Goal: Task Accomplishment & Management: Complete application form

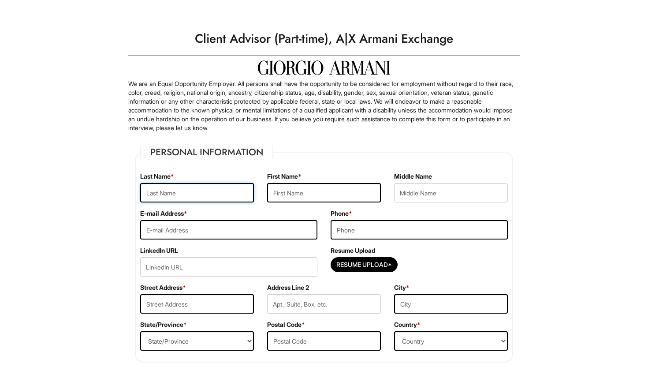
click at [185, 191] on input "text" at bounding box center [197, 192] width 114 height 19
type input "[PERSON_NAME]"
click at [287, 195] on input "text" at bounding box center [324, 192] width 114 height 19
type input "Solanki"
click at [225, 231] on input "email" at bounding box center [228, 229] width 177 height 19
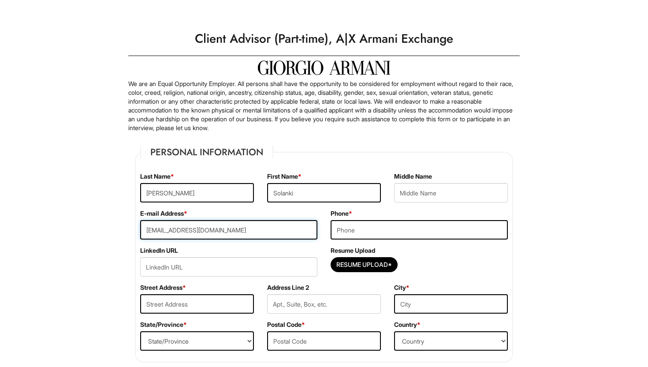
type input "[EMAIL_ADDRESS][DOMAIN_NAME]"
click at [351, 227] on input "tel" at bounding box center [419, 229] width 177 height 19
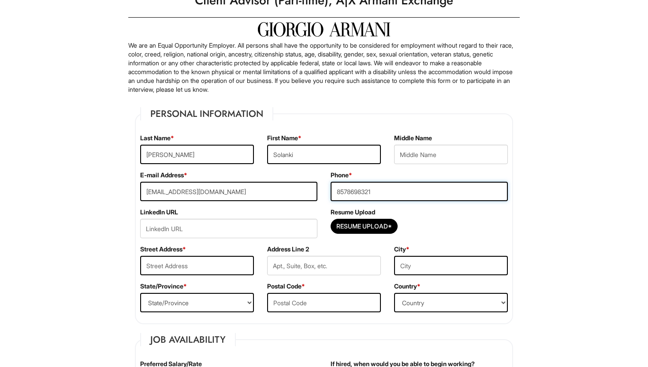
scroll to position [51, 0]
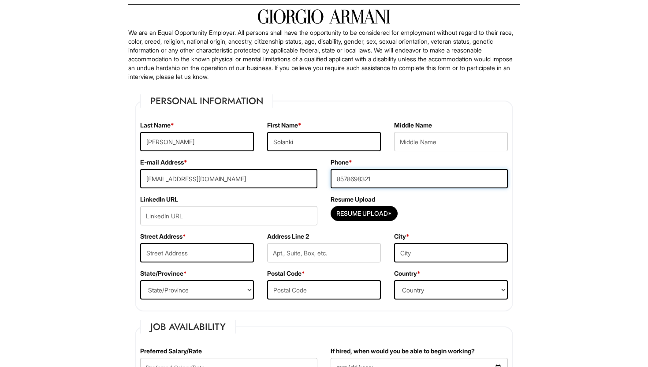
type input "8578698321"
click at [249, 220] on input "url" at bounding box center [228, 215] width 177 height 19
paste input "Camarillo, [GEOGRAPHIC_DATA]"
drag, startPoint x: 249, startPoint y: 220, endPoint x: 101, endPoint y: 220, distance: 148.1
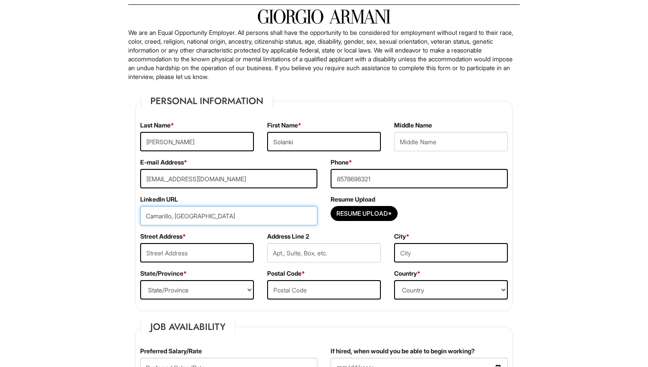
click at [194, 217] on input "Camarillo, [GEOGRAPHIC_DATA]" at bounding box center [228, 215] width 177 height 19
type input "C"
paste input "[URL][DOMAIN_NAME][PERSON_NAME]"
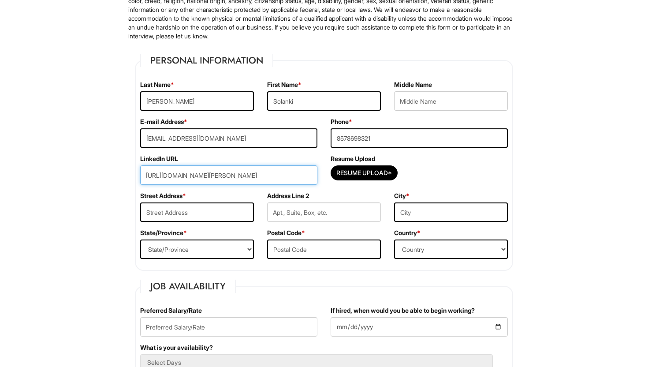
scroll to position [101, 0]
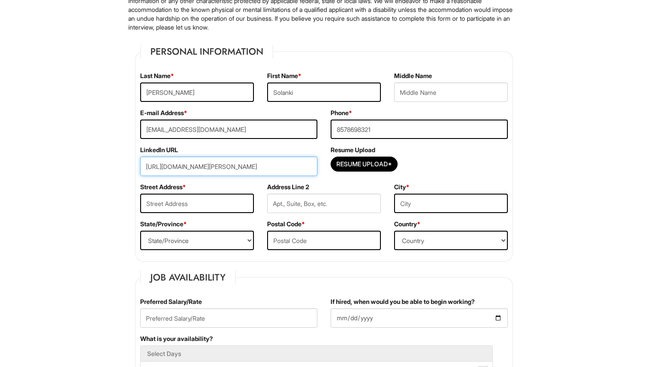
type input "[URL][DOMAIN_NAME][PERSON_NAME]"
click at [228, 209] on input "text" at bounding box center [197, 203] width 114 height 19
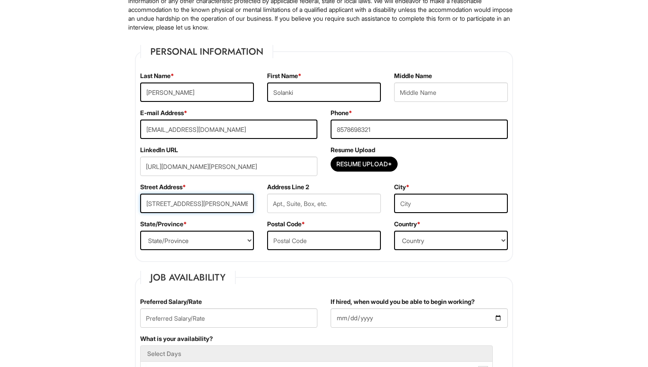
type input "[STREET_ADDRESS][PERSON_NAME]"
click at [410, 200] on input "text" at bounding box center [451, 203] width 114 height 19
type input "[GEOGRAPHIC_DATA]"
click at [185, 237] on select "State/Province [US_STATE] [US_STATE] [US_STATE] [US_STATE] [US_STATE] [US_STATE…" at bounding box center [197, 240] width 114 height 19
select select "CA"
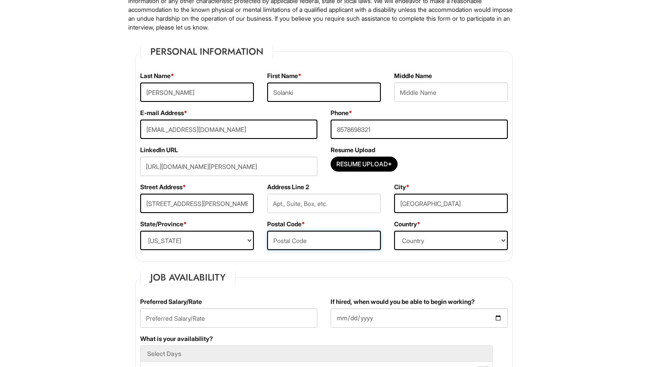
click at [291, 239] on input "text" at bounding box center [324, 240] width 114 height 19
type input "90046"
click at [410, 238] on select "Country [GEOGRAPHIC_DATA] [GEOGRAPHIC_DATA] [GEOGRAPHIC_DATA] [US_STATE] [GEOGR…" at bounding box center [451, 240] width 114 height 19
select select "[GEOGRAPHIC_DATA]"
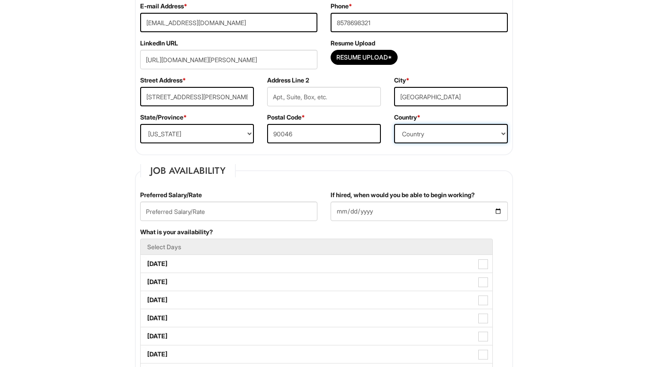
scroll to position [209, 0]
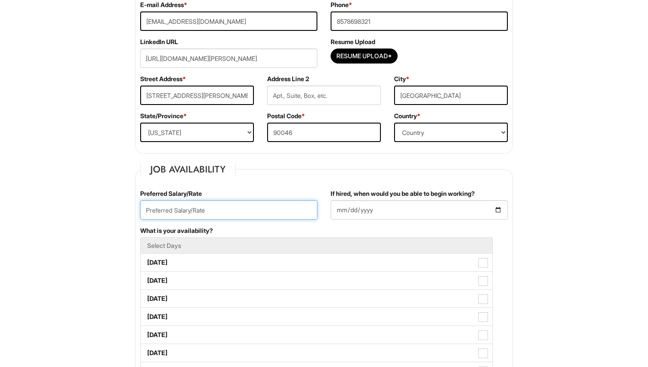
click at [209, 215] on input "text" at bounding box center [228, 209] width 177 height 19
type input "30"
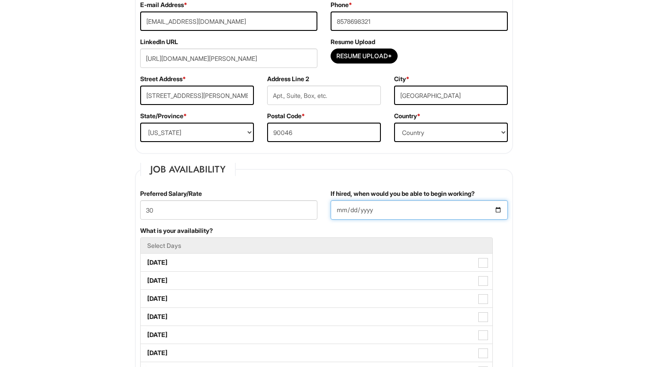
click at [399, 204] on input "If hired, when would you be able to begin working?" at bounding box center [419, 209] width 177 height 19
click at [496, 207] on input "If hired, when would you be able to begin working?" at bounding box center [419, 209] width 177 height 19
type input "[DATE]"
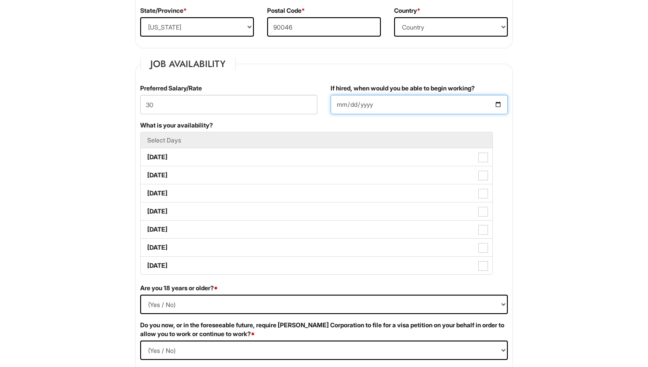
scroll to position [315, 0]
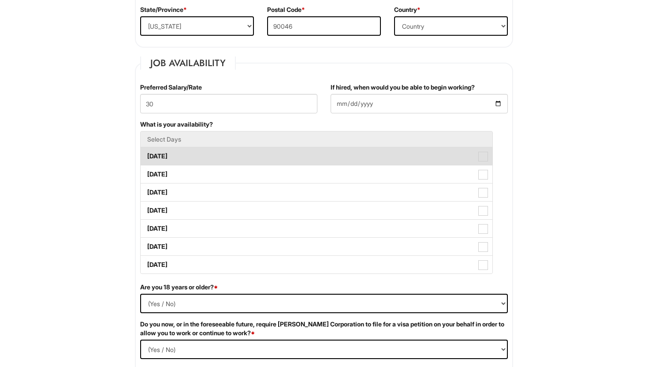
click at [481, 153] on span at bounding box center [483, 157] width 10 height 10
click at [146, 153] on Available_Monday "[DATE]" at bounding box center [144, 152] width 6 height 6
checkbox Available_Monday "true"
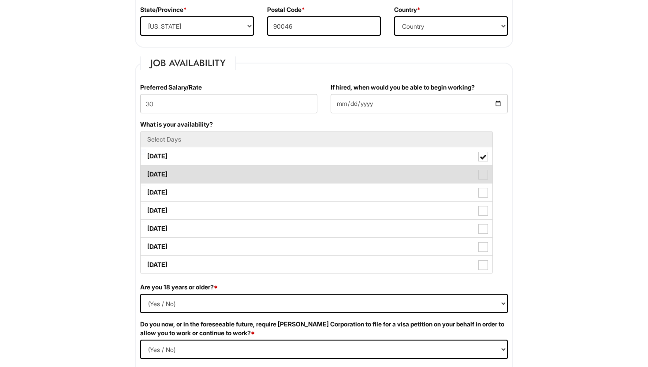
click at [485, 172] on span at bounding box center [483, 175] width 10 height 10
click at [146, 172] on Available_Tuesday "[DATE]" at bounding box center [144, 170] width 6 height 6
checkbox Available_Tuesday "true"
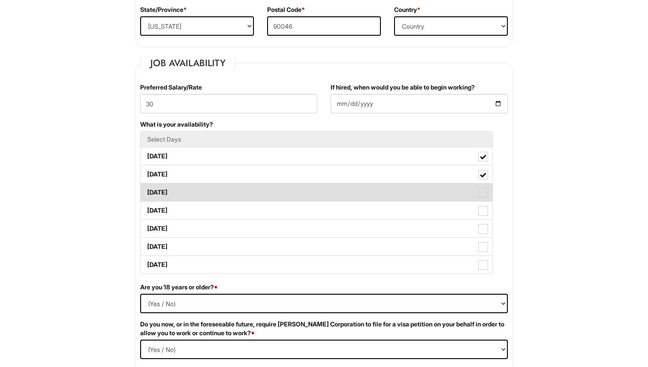
click at [484, 192] on span at bounding box center [483, 193] width 10 height 10
click at [146, 191] on Available_Wednesday "[DATE]" at bounding box center [144, 188] width 6 height 6
checkbox Available_Wednesday "true"
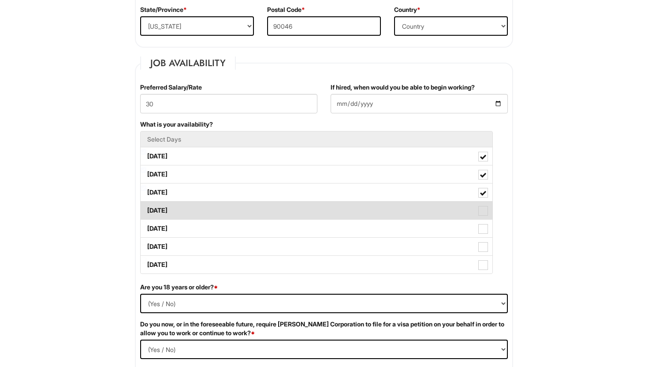
click at [484, 208] on span at bounding box center [483, 211] width 10 height 10
click at [146, 208] on Available_Thursday "[DATE]" at bounding box center [144, 206] width 6 height 6
checkbox Available_Thursday "true"
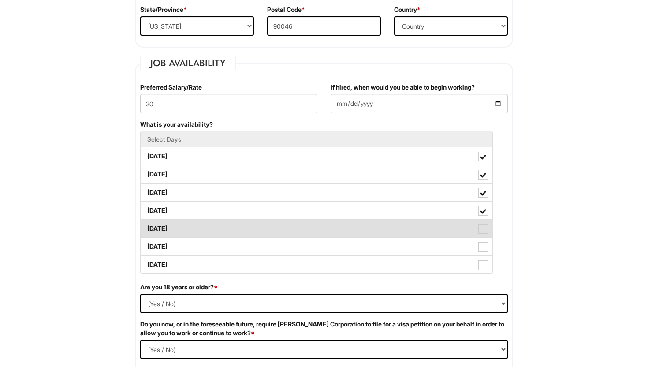
click at [487, 229] on span at bounding box center [483, 229] width 10 height 10
click at [146, 227] on Available_Friday "[DATE]" at bounding box center [144, 224] width 6 height 6
checkbox Available_Friday "true"
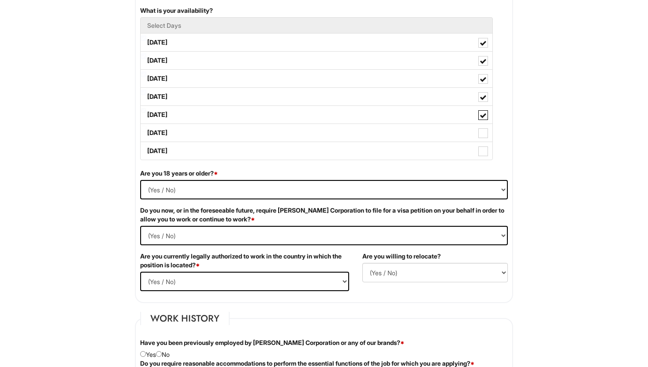
scroll to position [433, 0]
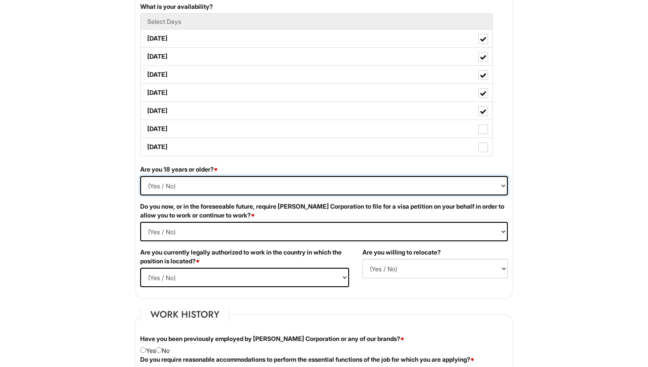
click at [166, 190] on select "(Yes / No) Yes No" at bounding box center [324, 185] width 368 height 19
select select "Yes"
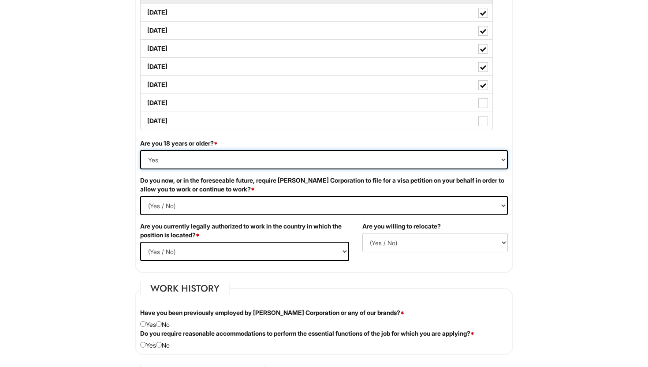
scroll to position [463, 0]
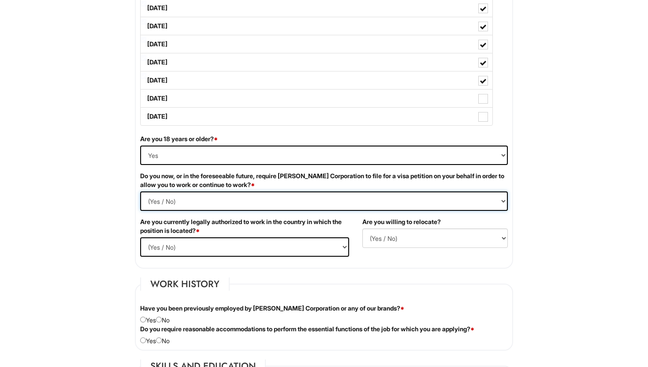
click at [243, 195] on Required "(Yes / No) Yes No" at bounding box center [324, 200] width 368 height 19
select Required "No"
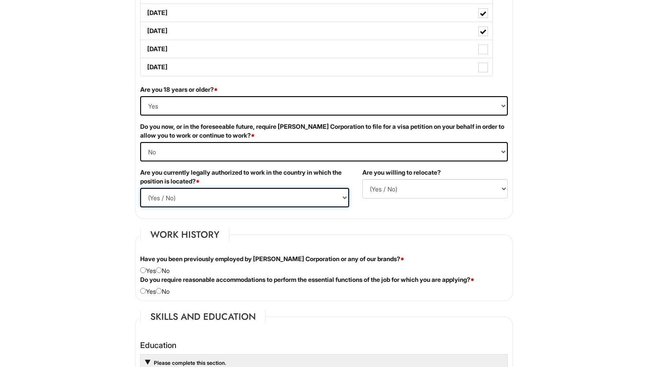
click at [265, 195] on select "(Yes / No) Yes No" at bounding box center [244, 197] width 209 height 19
select select "Yes"
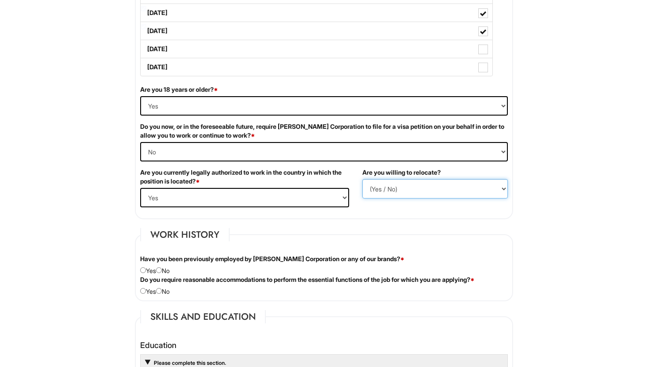
click at [451, 181] on select "(Yes / No) No Yes" at bounding box center [434, 188] width 145 height 19
select select "Y"
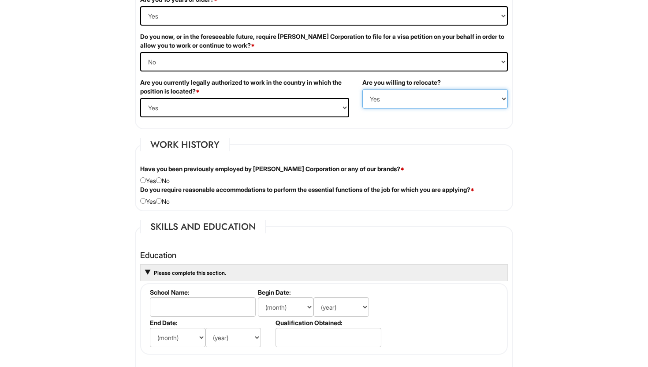
scroll to position [604, 0]
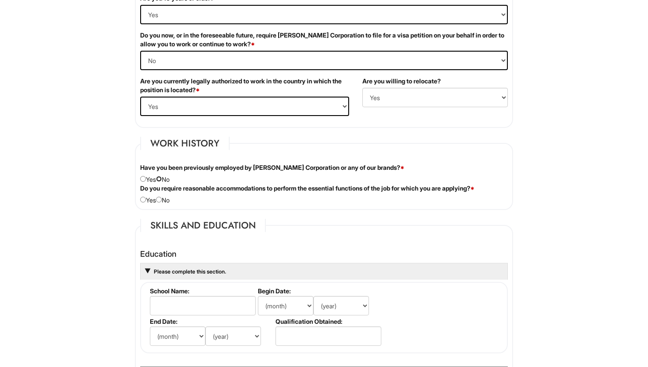
click at [162, 178] on input "radio" at bounding box center [159, 179] width 6 height 6
radio input "true"
click at [143, 200] on input "radio" at bounding box center [143, 200] width 6 height 6
radio input "true"
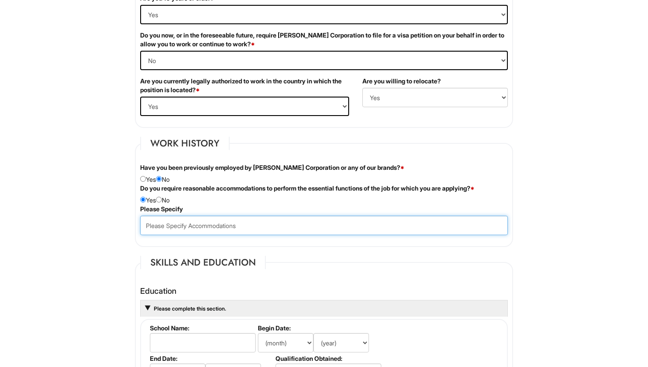
click at [221, 226] on input "text" at bounding box center [324, 225] width 368 height 19
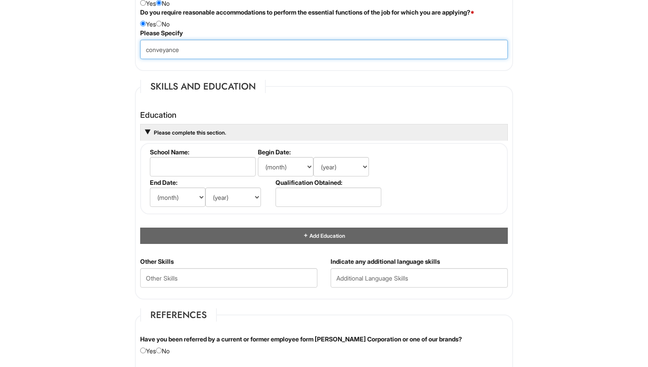
type input "conveyance"
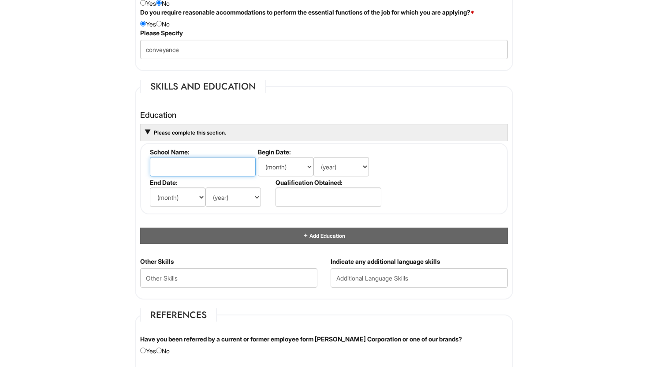
click at [216, 169] on input "text" at bounding box center [203, 166] width 106 height 19
type input "[GEOGRAPHIC_DATA]"
click at [303, 163] on select "(month) Jan Feb Mar Apr May Jun [DATE] Aug Sep Oct Nov Dec" at bounding box center [286, 166] width 56 height 19
select select "9"
click at [335, 165] on select "(year) 2029 2028 2027 2026 2025 2024 2023 2022 2021 2020 2019 2018 2017 2016 20…" at bounding box center [341, 166] width 56 height 19
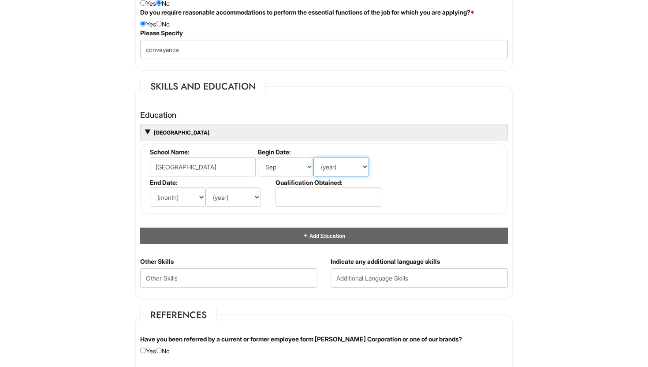
select select "2023"
click at [183, 195] on select "(month) Jan Feb Mar Apr May Jun [DATE] Aug Sep Oct Nov Dec" at bounding box center [178, 196] width 56 height 19
select select "12"
click at [237, 202] on select "(year) 2029 2028 2027 2026 2025 2024 2023 2022 2021 2020 2019 2018 2017 2016 20…" at bounding box center [233, 196] width 56 height 19
select select "2024"
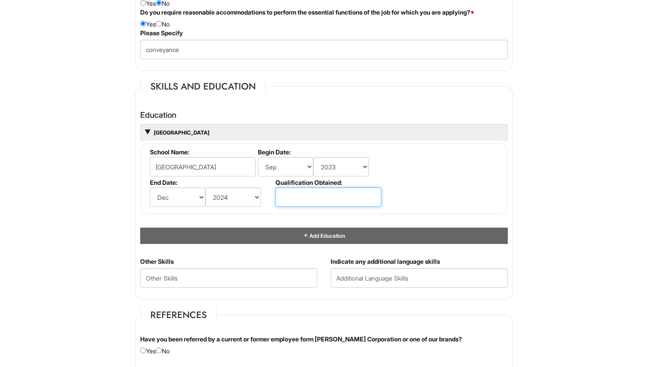
click at [292, 196] on input "text" at bounding box center [329, 196] width 106 height 19
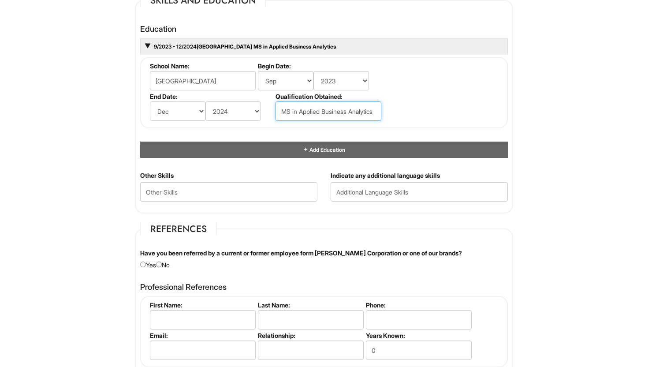
scroll to position [905, 0]
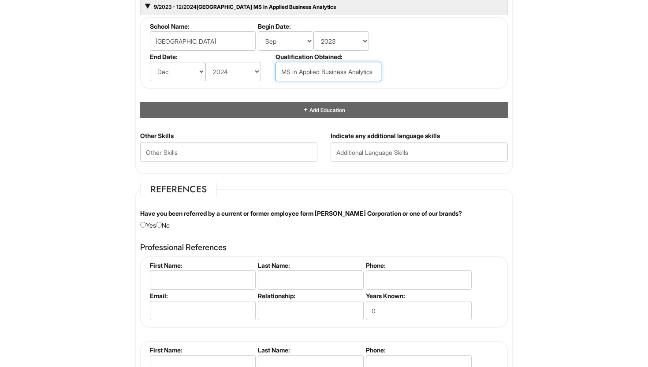
type input "MS in Applied Business Analytics"
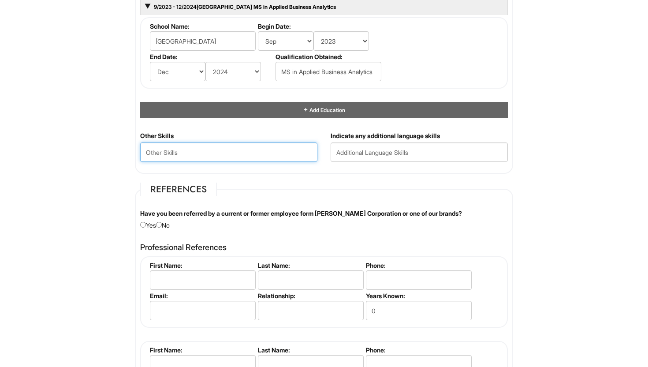
click at [209, 153] on Skills "text" at bounding box center [228, 151] width 177 height 19
type Skills "Excel"
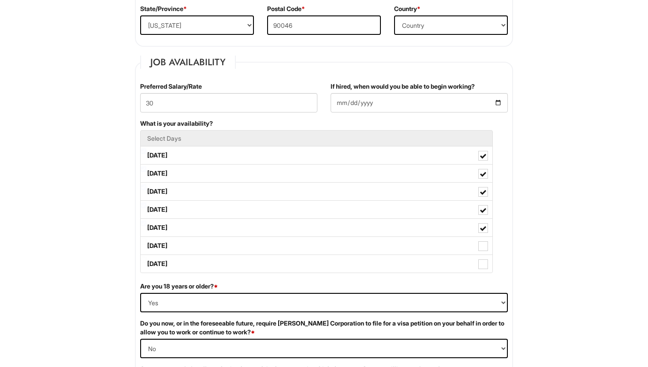
scroll to position [164, 0]
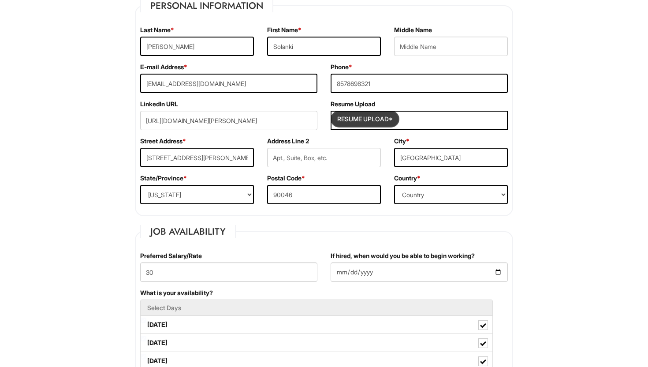
click at [370, 119] on input "Resume Upload*" at bounding box center [365, 119] width 66 height 14
type input "C:\fakepath\Ananya_s_Resume (1).pdf"
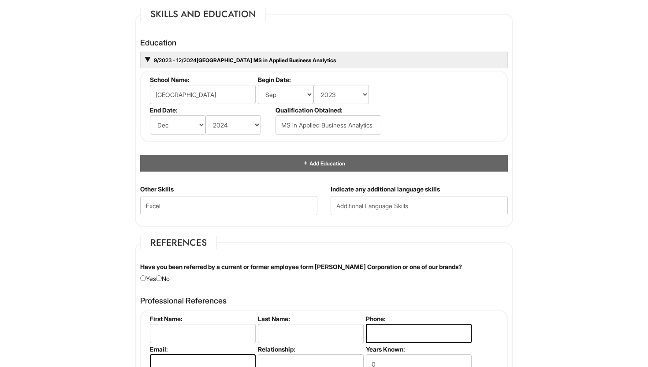
scroll to position [951, 0]
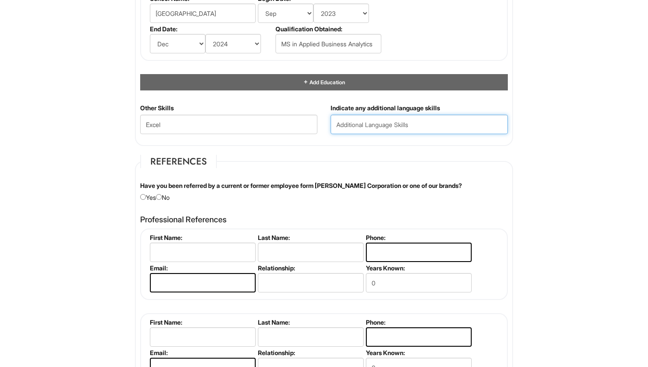
click at [367, 127] on input "text" at bounding box center [419, 124] width 177 height 19
type input "English, Hindi, Spanish"
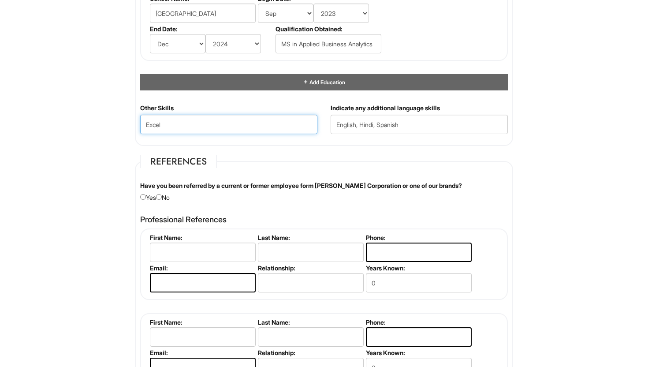
click at [206, 133] on Skills "Excel" at bounding box center [228, 124] width 177 height 19
type Skills "E"
type Skills "c"
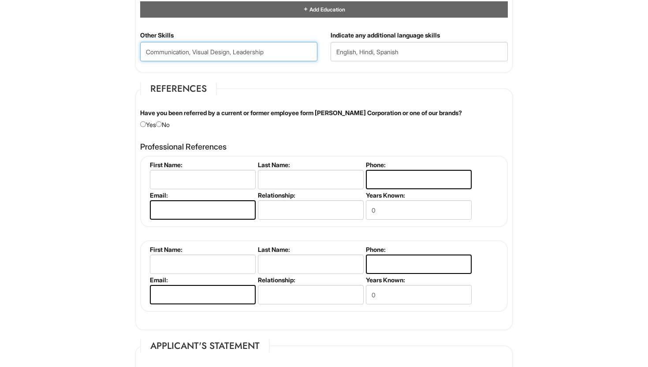
type Skills "Communication, Visual Design, Leadership"
click at [162, 124] on input "radio" at bounding box center [159, 124] width 6 height 6
radio input "true"
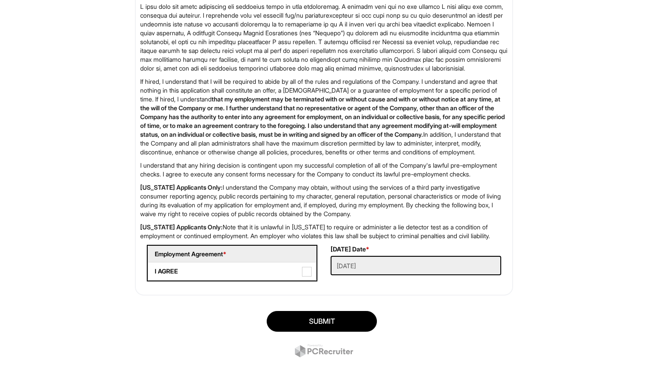
scroll to position [1447, 0]
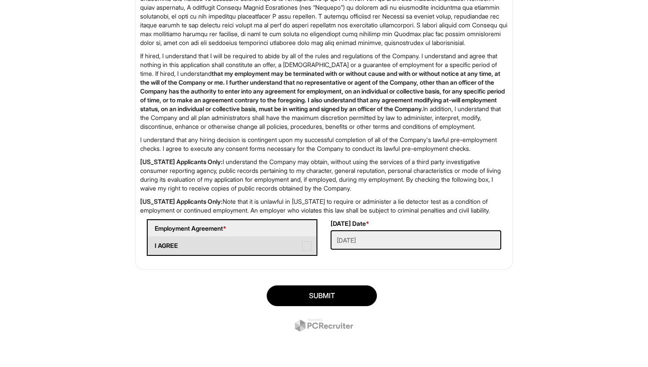
click at [304, 246] on span at bounding box center [307, 246] width 10 height 10
click at [154, 244] on AGREE "I AGREE" at bounding box center [151, 242] width 6 height 6
checkbox AGREE "true"
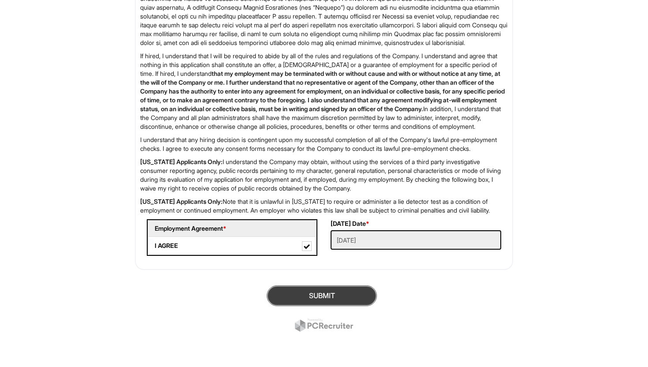
click at [320, 295] on button "SUBMIT" at bounding box center [322, 295] width 110 height 21
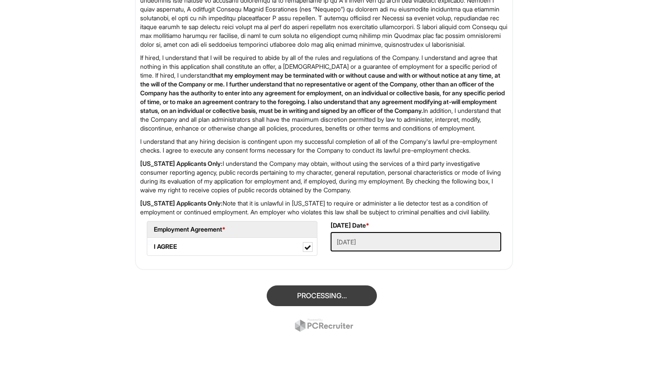
scroll to position [54, 0]
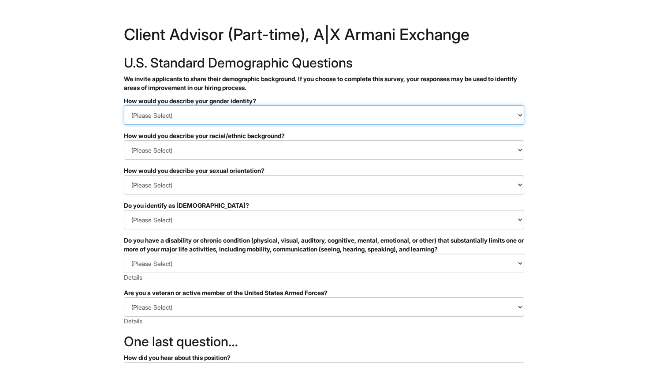
click at [217, 114] on select "(Please Select) Man Woman Non-binary I prefer to self-describe I don't wish to …" at bounding box center [324, 114] width 400 height 19
select select "Woman"
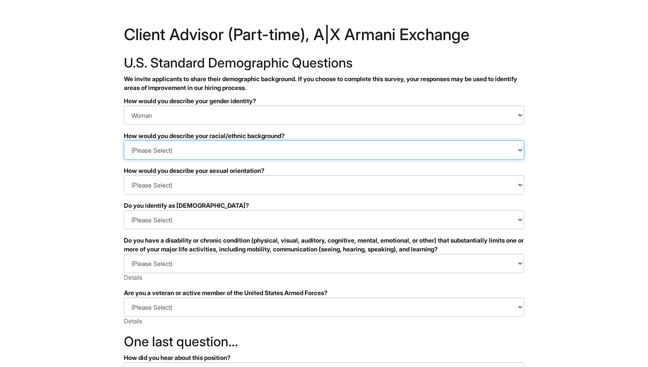
click at [171, 152] on select "(Please Select) Black or of African descent East Asian Hispanic, Latinx or of S…" at bounding box center [324, 149] width 400 height 19
select select "South Asian"
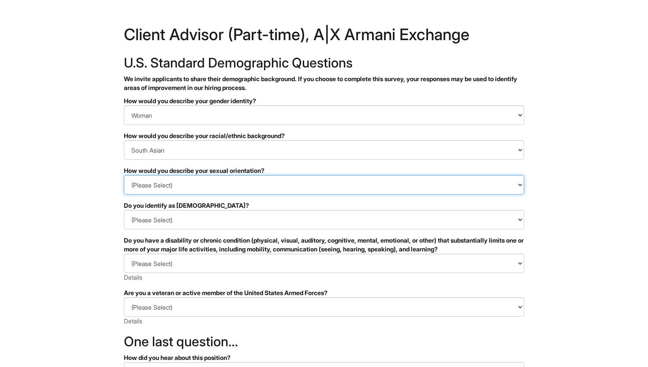
click at [202, 182] on select "(Please Select) Asexual Bisexual and/or pansexual Gay Heterosexual Lesbian Quee…" at bounding box center [324, 184] width 400 height 19
select select "Heterosexual"
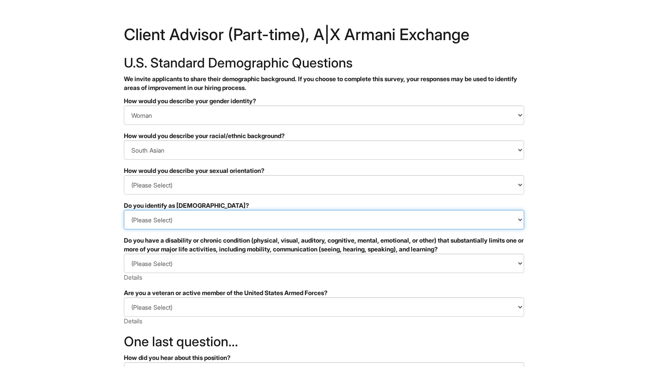
click at [164, 222] on select "(Please Select) Yes No I prefer to self-describe I don't wish to answer" at bounding box center [324, 219] width 400 height 19
select select "No"
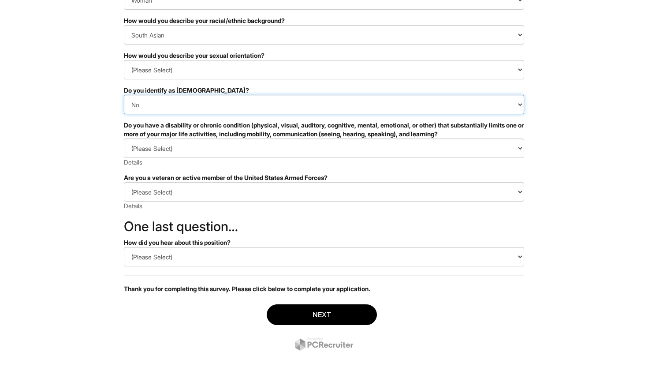
scroll to position [116, 0]
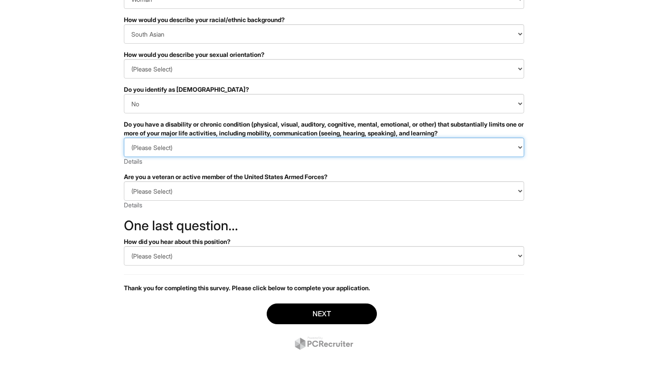
click at [179, 148] on select "(Please Select) YES, I HAVE A DISABILITY (or previously had a disability) NO, I…" at bounding box center [324, 147] width 400 height 19
select select "NO, I DON'T HAVE A DISABILITY"
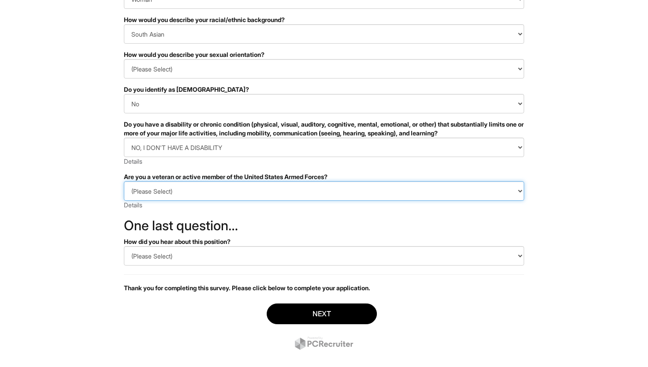
click at [174, 194] on select "(Please Select) I IDENTIFY AS ONE OR MORE OF THE CLASSIFICATIONS OF PROTECTED V…" at bounding box center [324, 190] width 400 height 19
select select "I AM NOT A PROTECTED VETERAN"
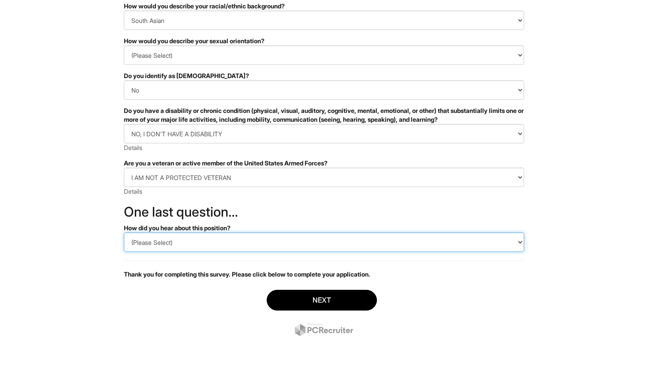
click at [185, 242] on select "(Please Select) CareerBuilder Indeed LinkedIn Monster Referral Other" at bounding box center [324, 241] width 400 height 19
select select "LinkedIn"
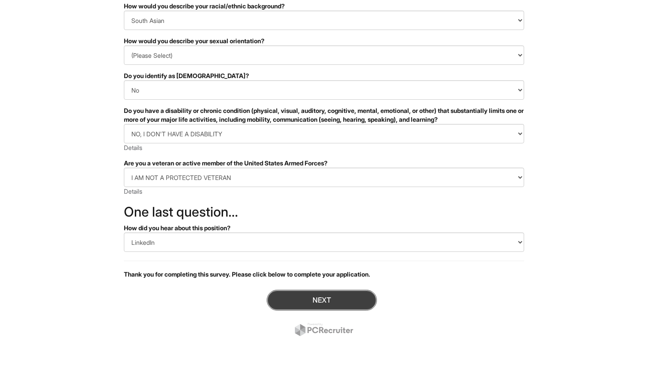
click at [296, 302] on button "Next" at bounding box center [322, 300] width 110 height 21
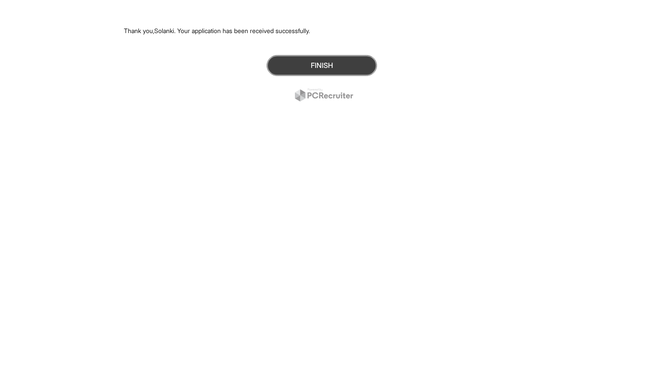
click at [337, 63] on button "Finish" at bounding box center [322, 65] width 110 height 21
